Goal: Task Accomplishment & Management: Use online tool/utility

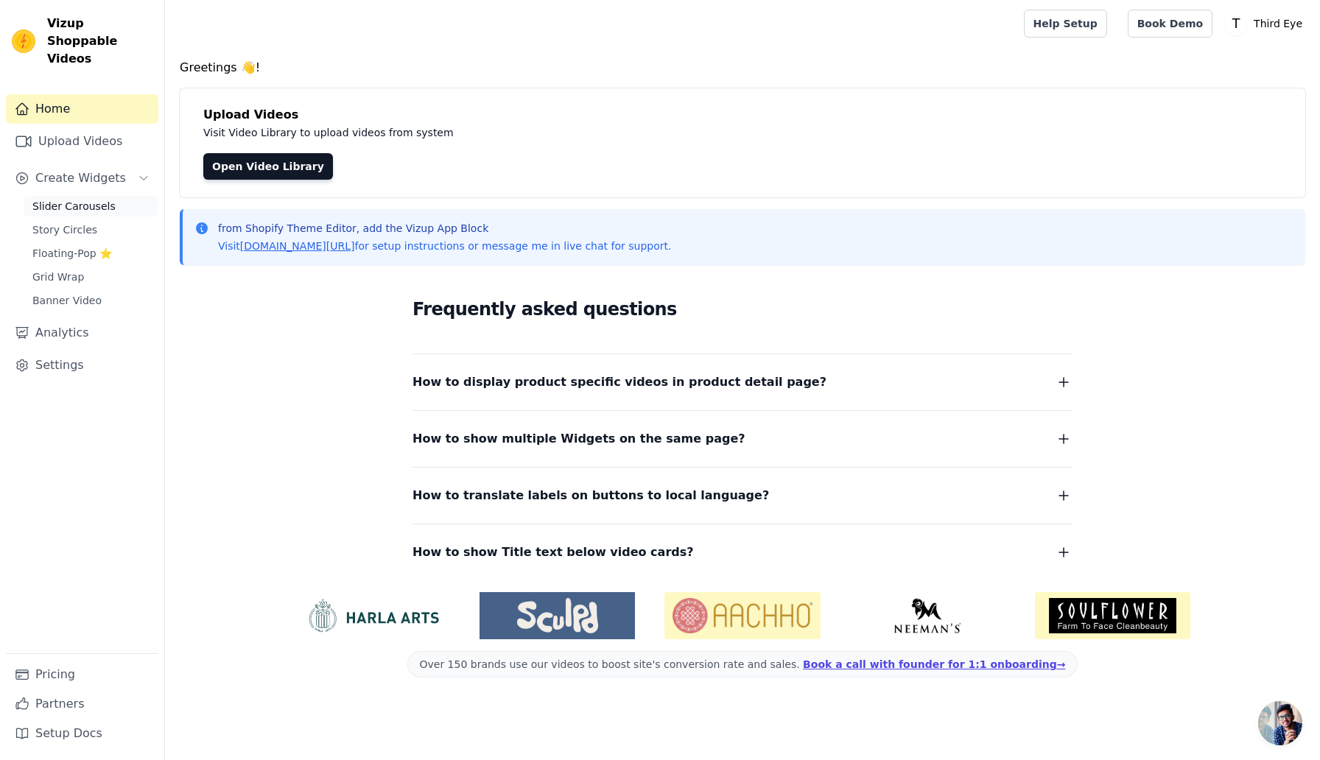
click at [64, 199] on span "Slider Carousels" at bounding box center [73, 206] width 83 height 15
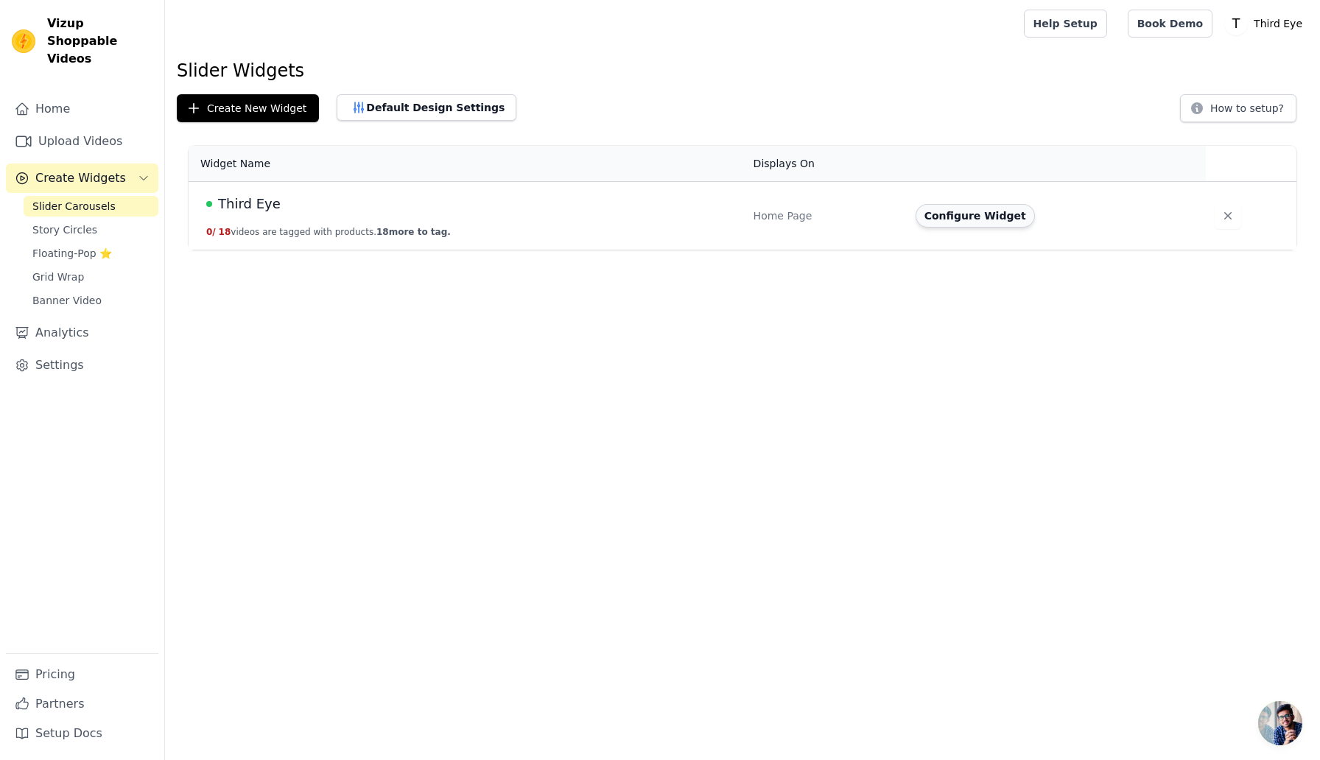
click at [1006, 215] on button "Configure Widget" at bounding box center [975, 216] width 119 height 24
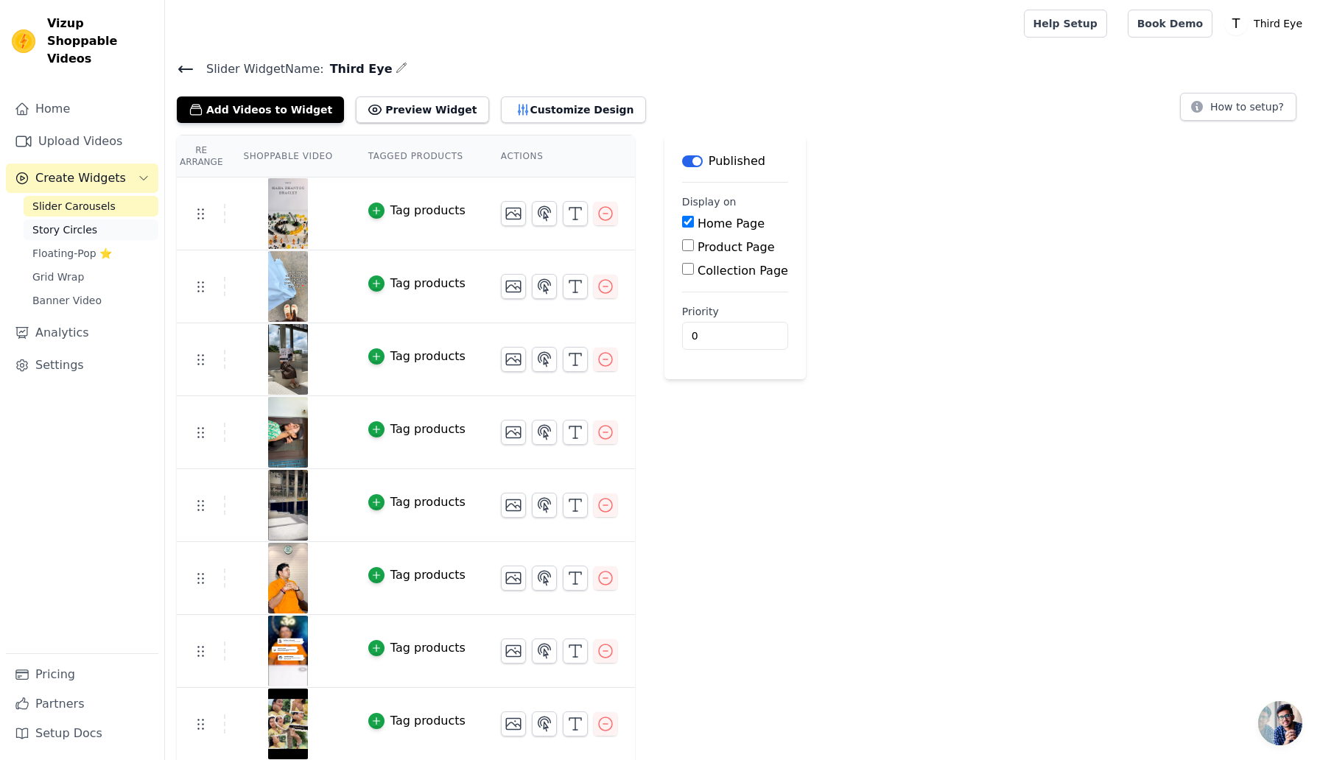
click at [74, 222] on span "Story Circles" at bounding box center [64, 229] width 65 height 15
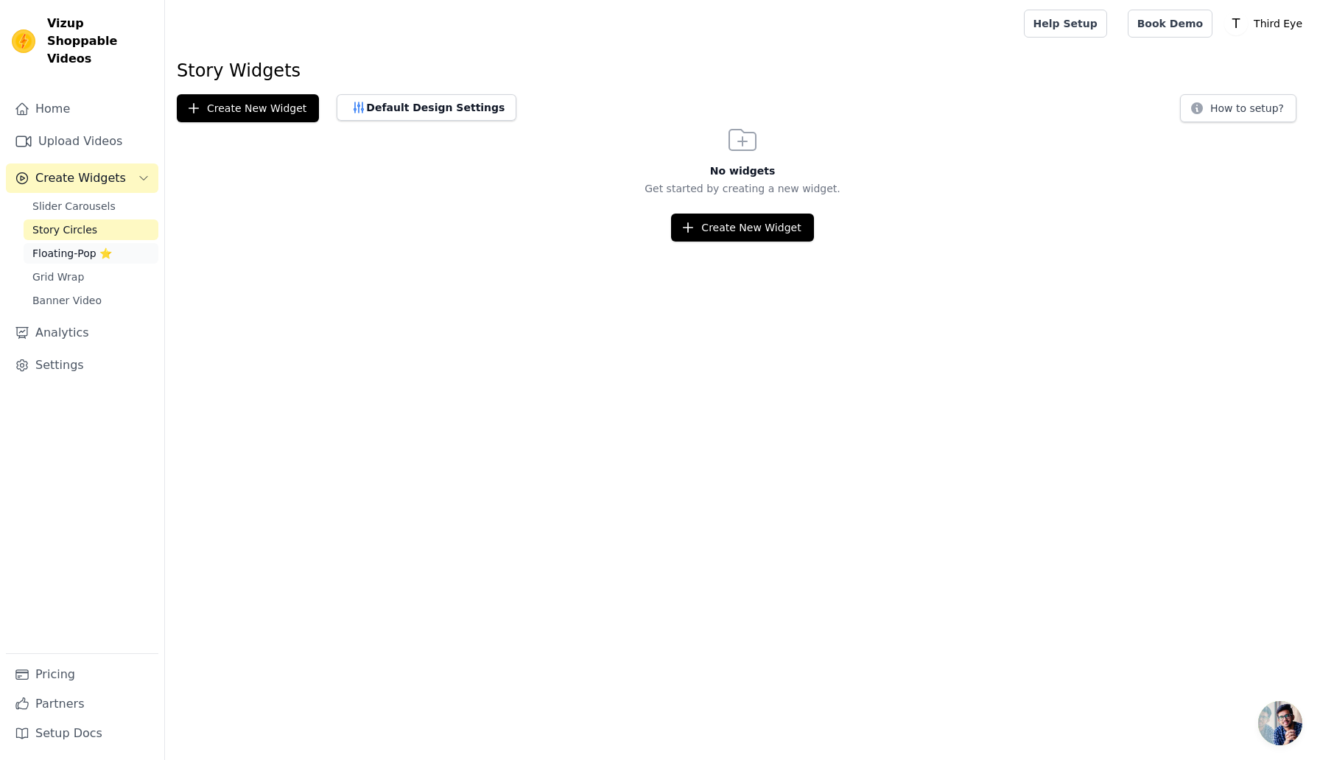
click at [79, 246] on span "Floating-Pop ⭐" at bounding box center [72, 253] width 80 height 15
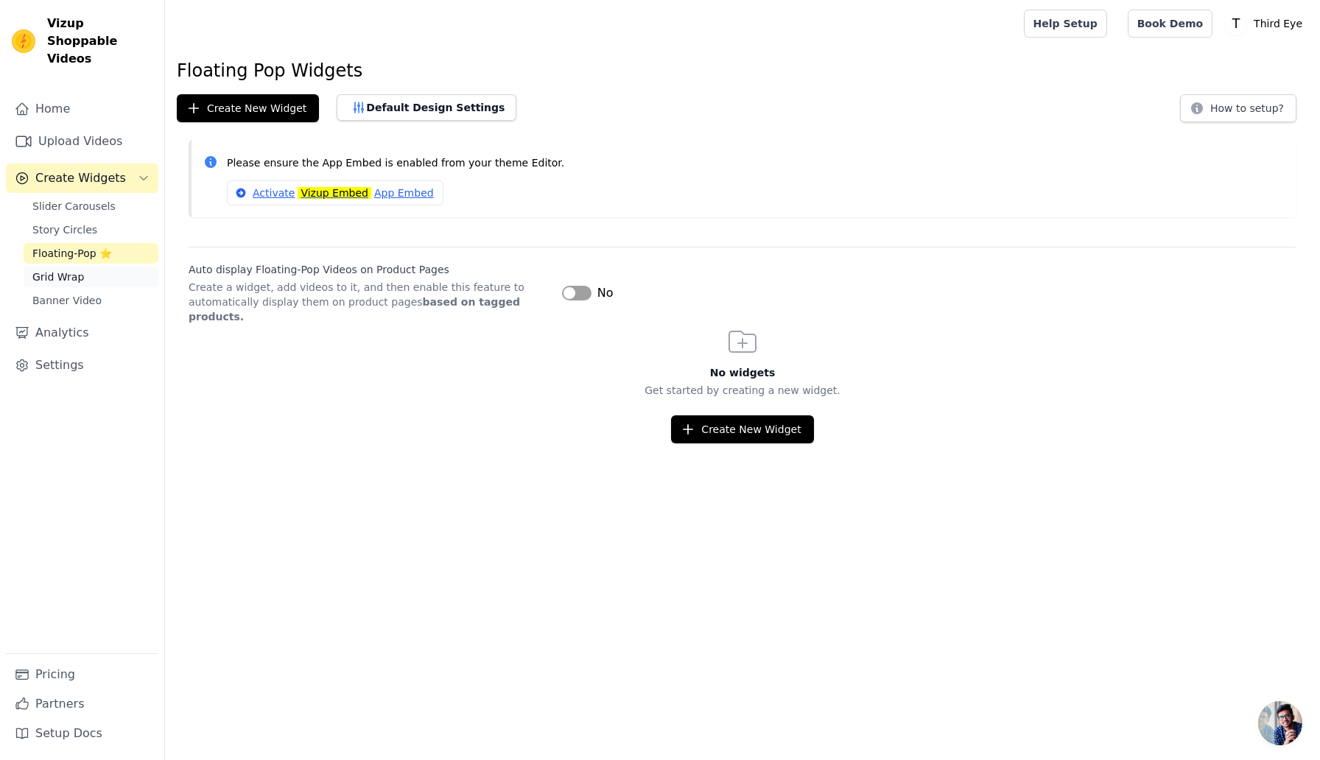
click at [85, 267] on link "Grid Wrap" at bounding box center [91, 277] width 135 height 21
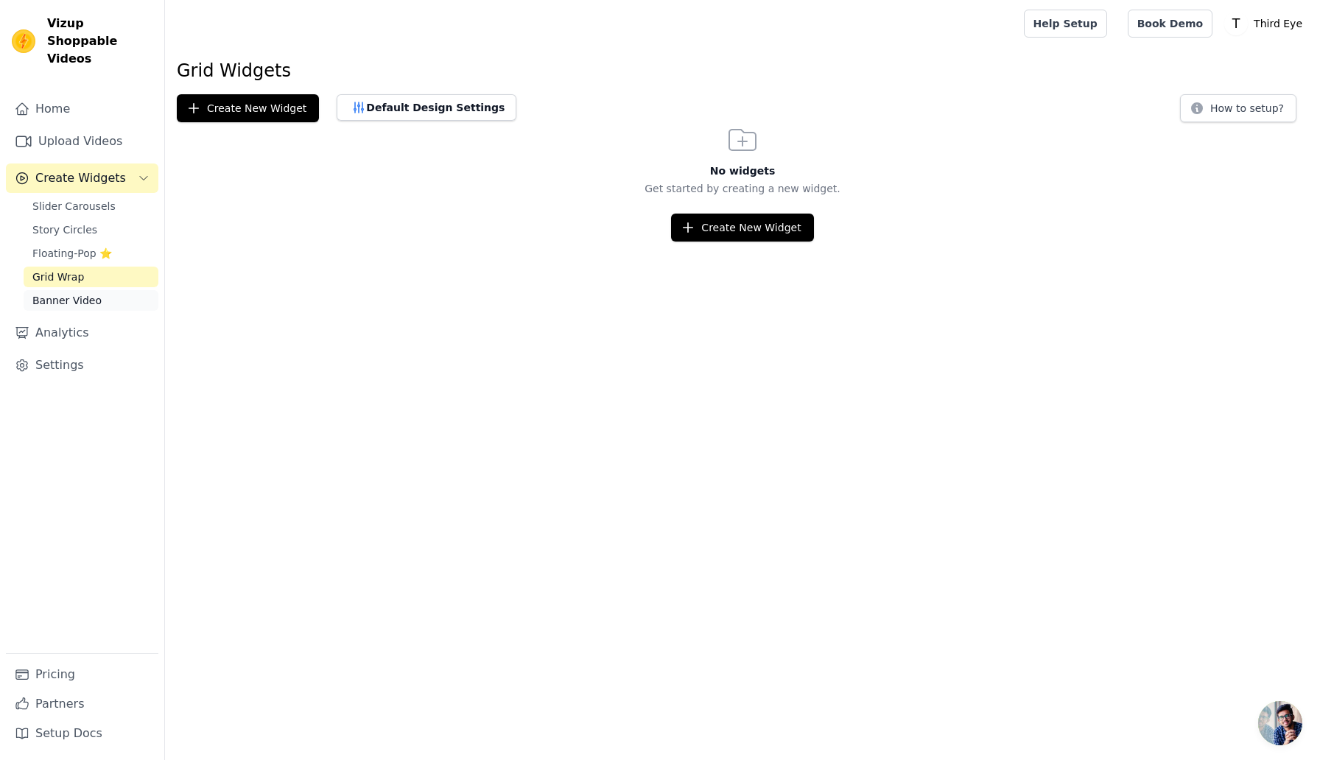
click at [85, 293] on span "Banner Video" at bounding box center [66, 300] width 69 height 15
click at [68, 199] on span "Slider Carousels" at bounding box center [73, 206] width 83 height 15
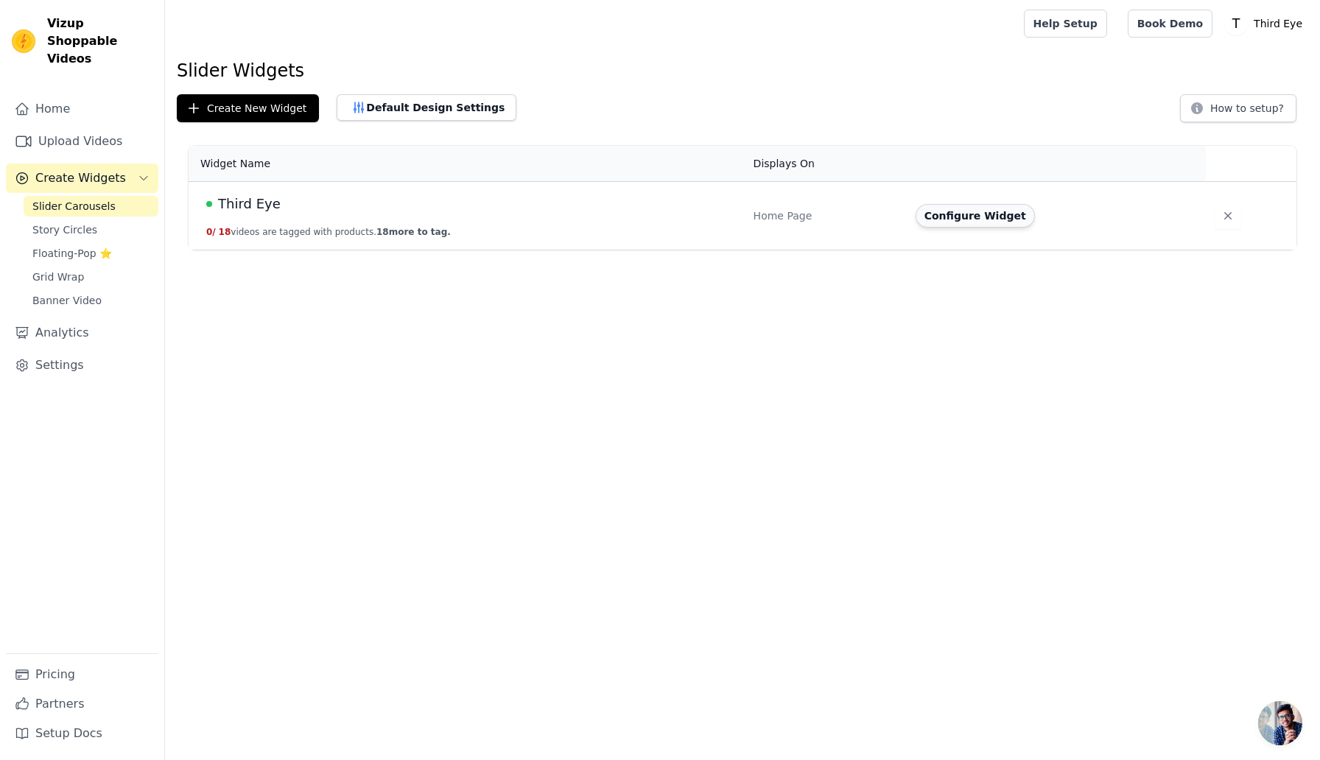
click at [989, 211] on button "Configure Widget" at bounding box center [975, 216] width 119 height 24
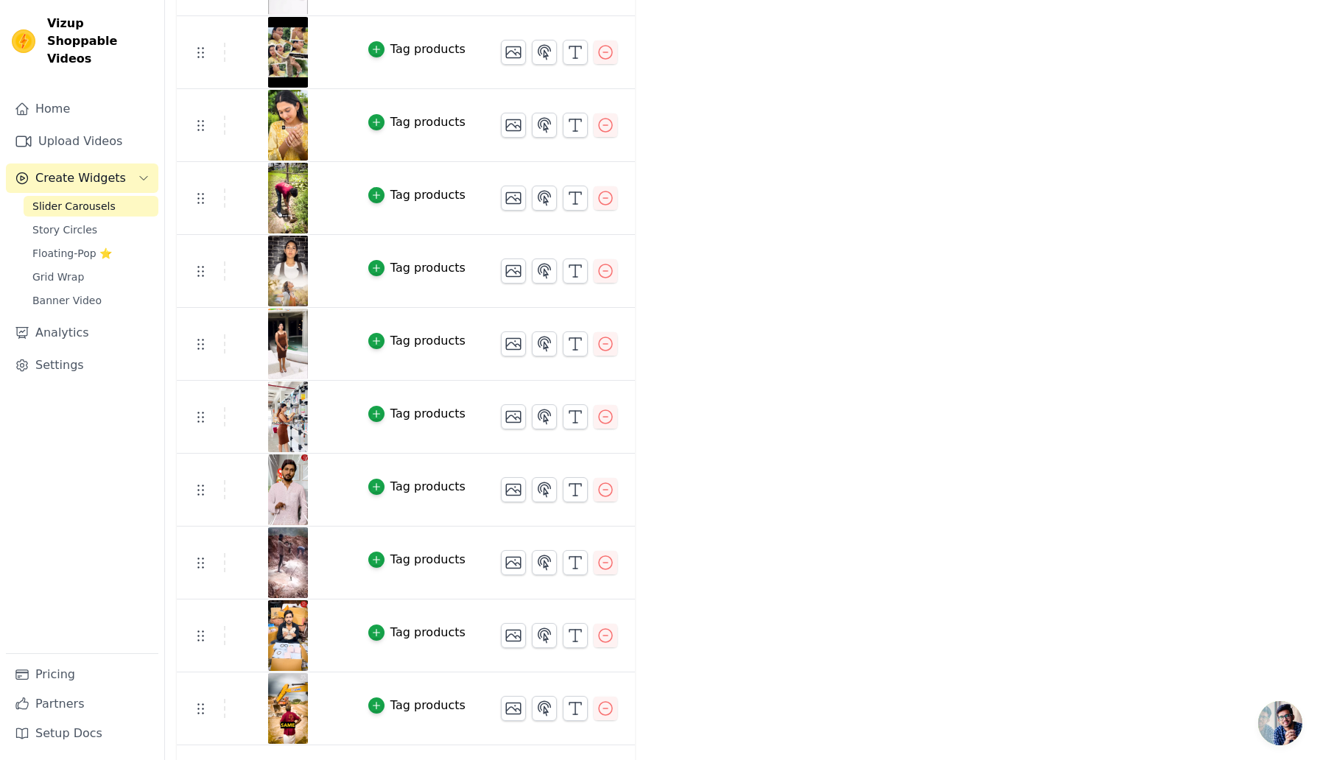
scroll to position [673, 0]
